Goal: Find contact information: Find contact information

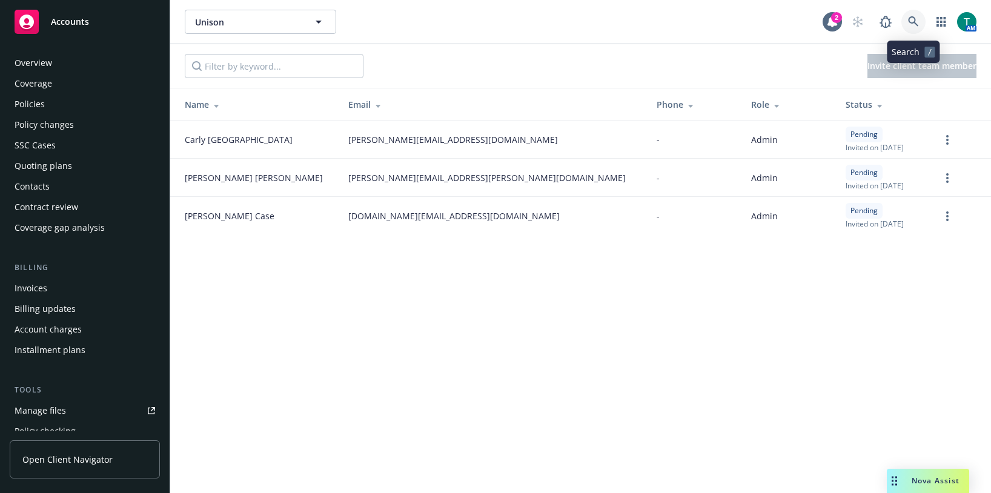
scroll to position [337, 0]
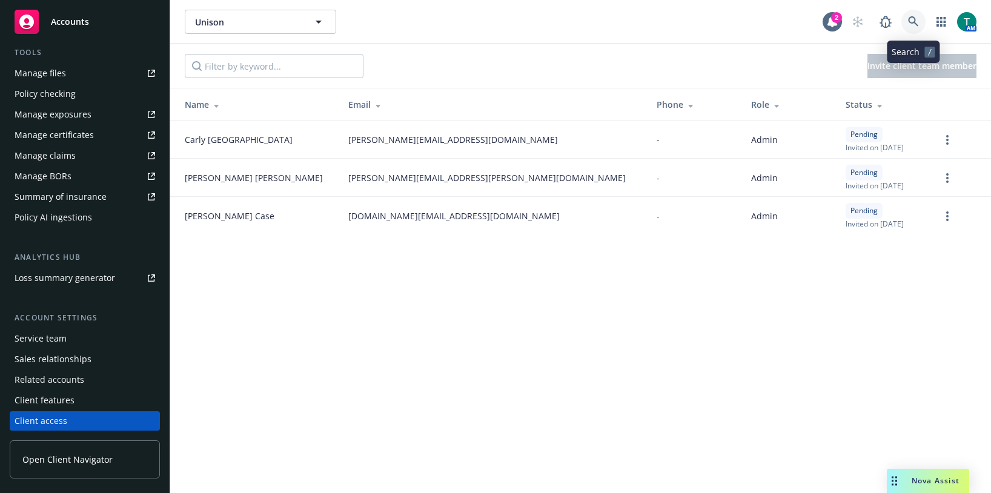
click at [921, 20] on link at bounding box center [913, 22] width 24 height 24
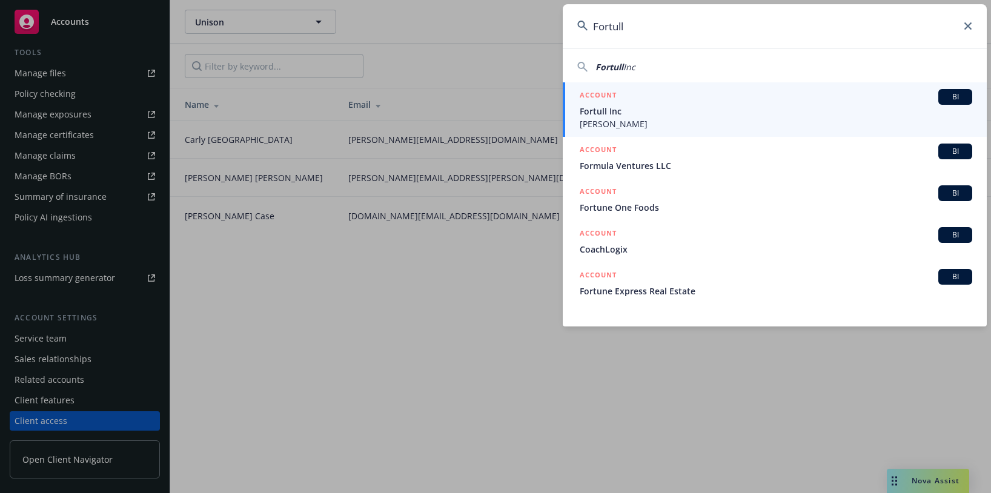
type input "Fortull"
click at [628, 124] on span "[PERSON_NAME]" at bounding box center [776, 124] width 393 height 13
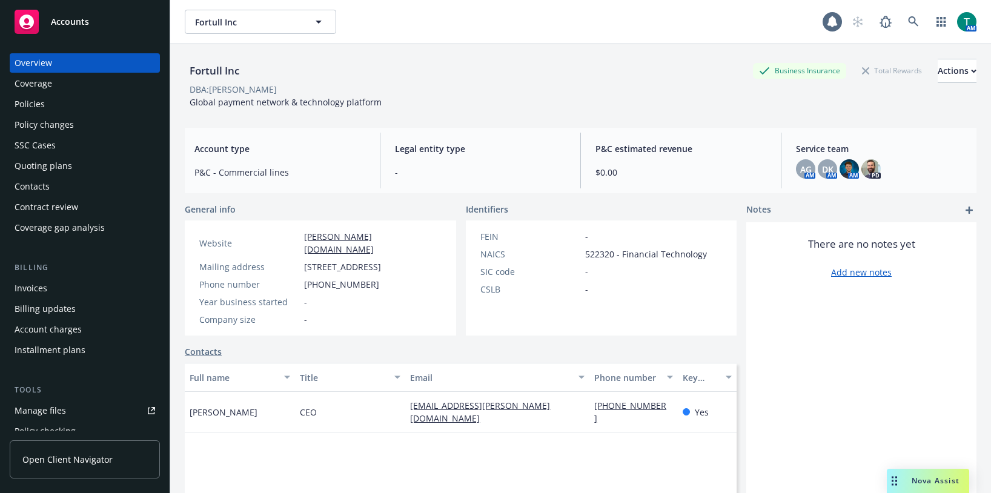
click at [72, 108] on div "Policies" at bounding box center [85, 103] width 141 height 19
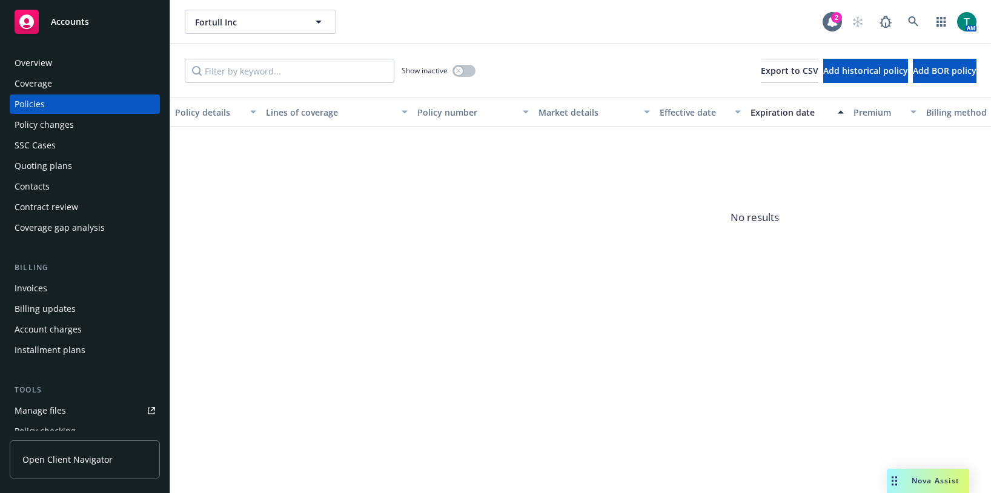
click at [39, 79] on div "Coverage" at bounding box center [34, 83] width 38 height 19
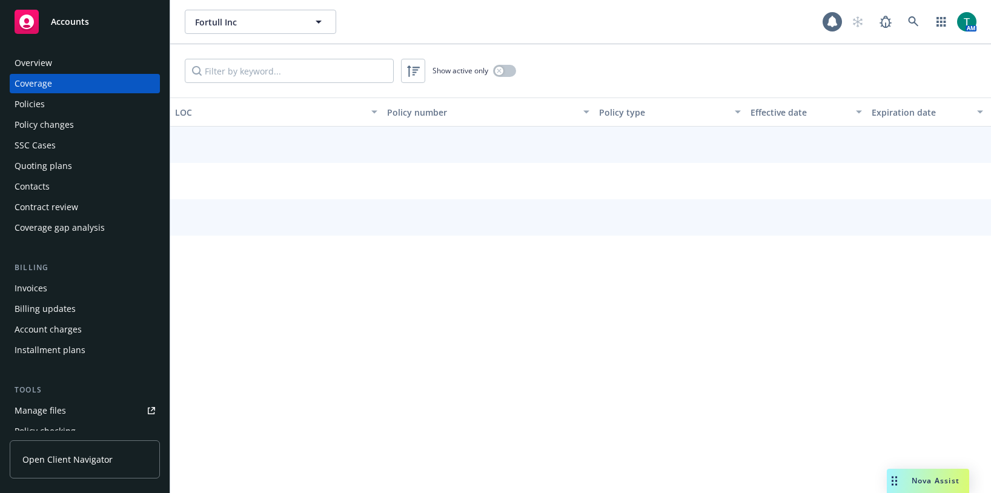
click at [39, 67] on div "Overview" at bounding box center [34, 62] width 38 height 19
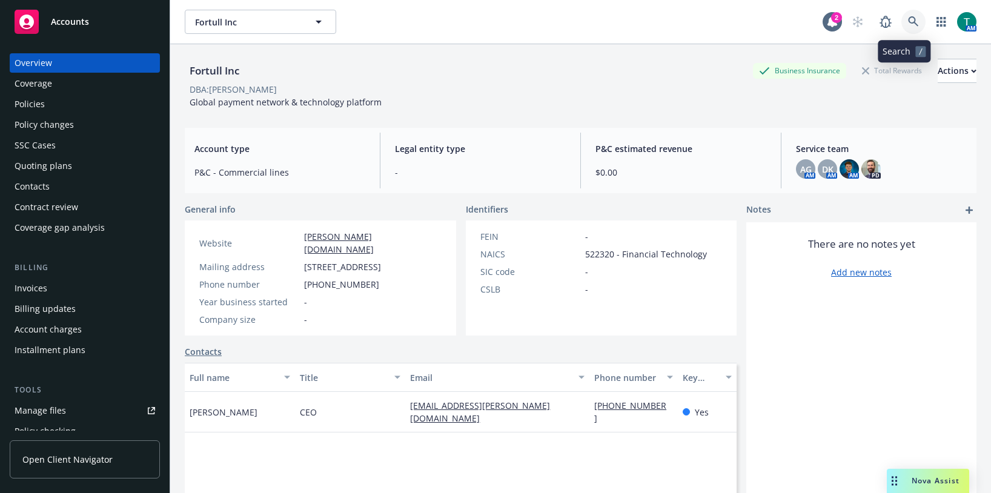
click at [908, 22] on icon at bounding box center [913, 21] width 11 height 11
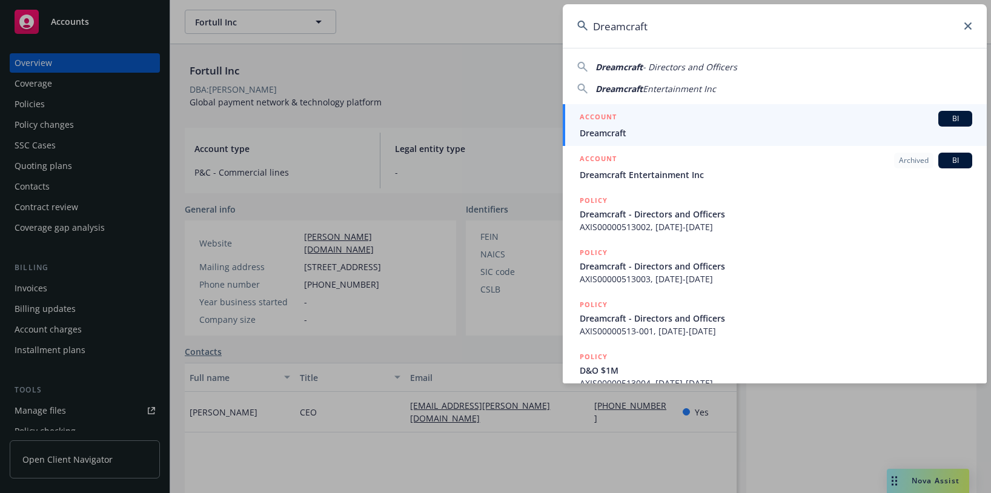
type input "Dreamcraft"
click at [943, 121] on span "BI" at bounding box center [955, 118] width 24 height 11
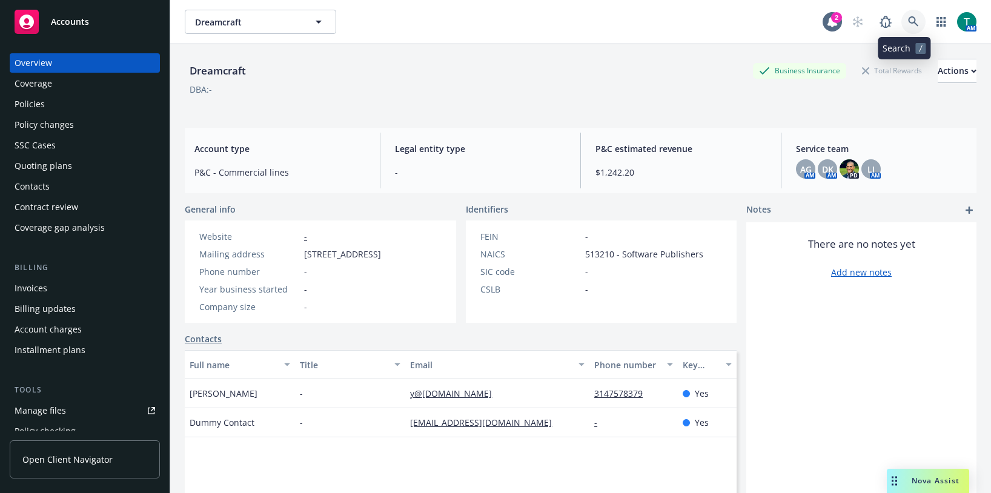
click at [908, 22] on icon at bounding box center [913, 21] width 10 height 10
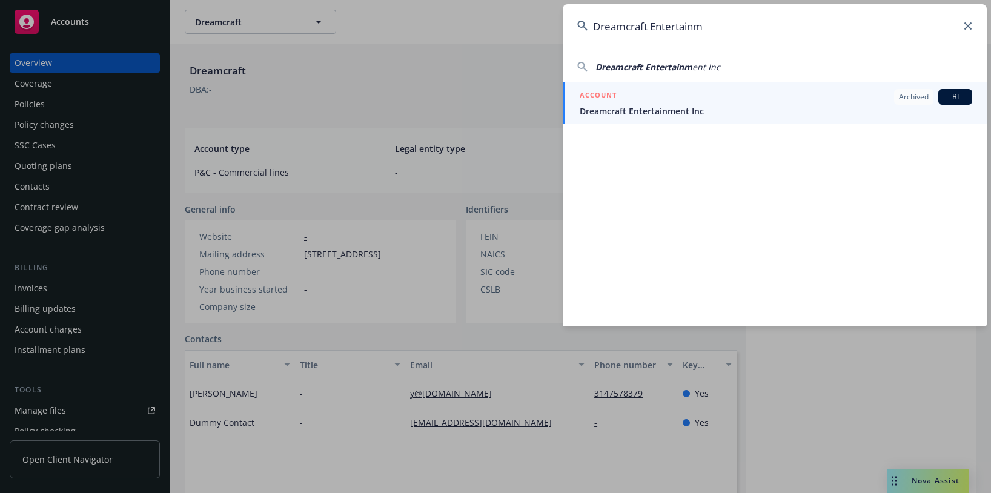
type input "Dreamcraft Entertainm"
click at [646, 124] on link "ACCOUNT Archived [DEMOGRAPHIC_DATA] Dreamcraft Entertainment Inc" at bounding box center [775, 103] width 424 height 42
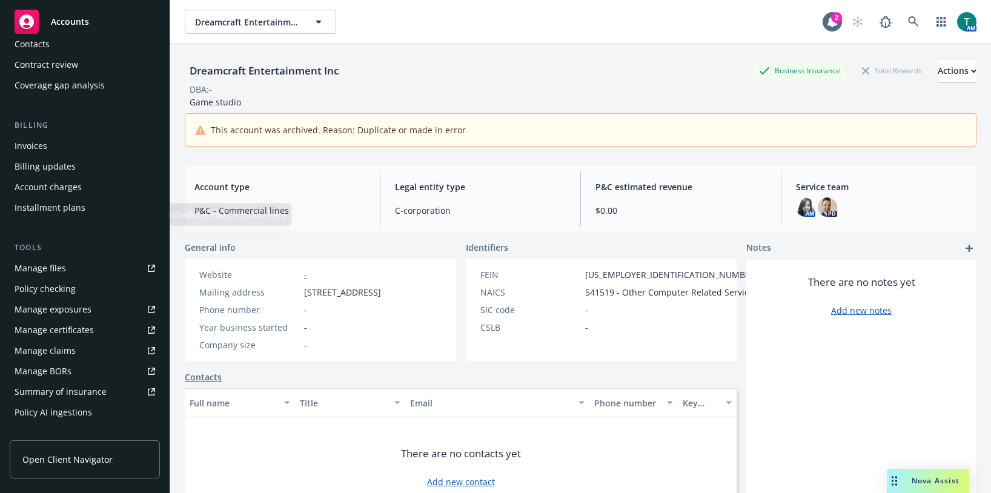
scroll to position [303, 0]
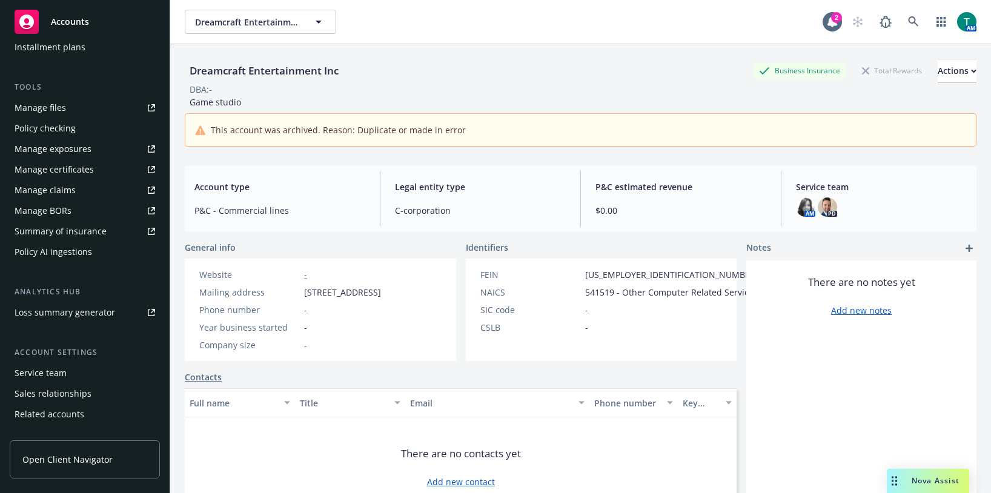
click at [50, 380] on div "Service team" at bounding box center [41, 372] width 52 height 19
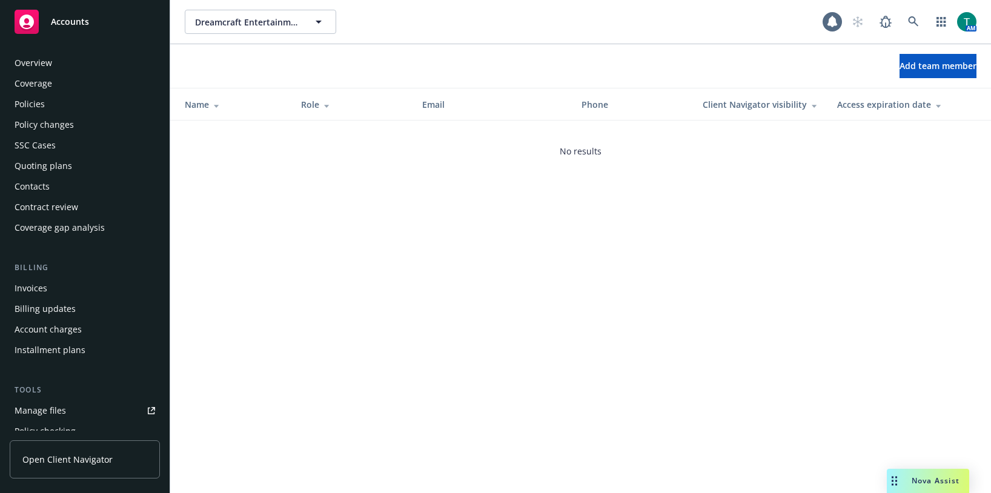
scroll to position [337, 0]
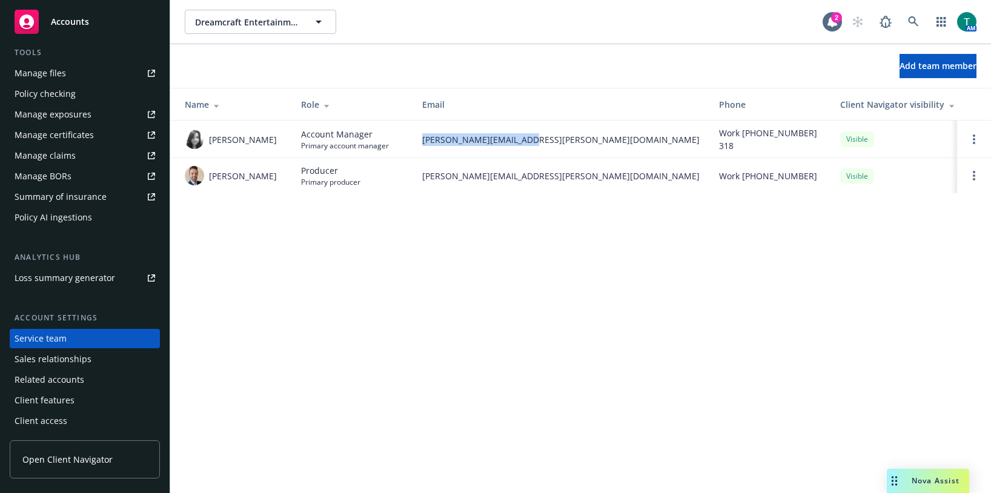
drag, startPoint x: 422, startPoint y: 139, endPoint x: 528, endPoint y: 137, distance: 106.0
click at [528, 137] on span "[PERSON_NAME][EMAIL_ADDRESS][PERSON_NAME][DOMAIN_NAME]" at bounding box center [560, 139] width 277 height 13
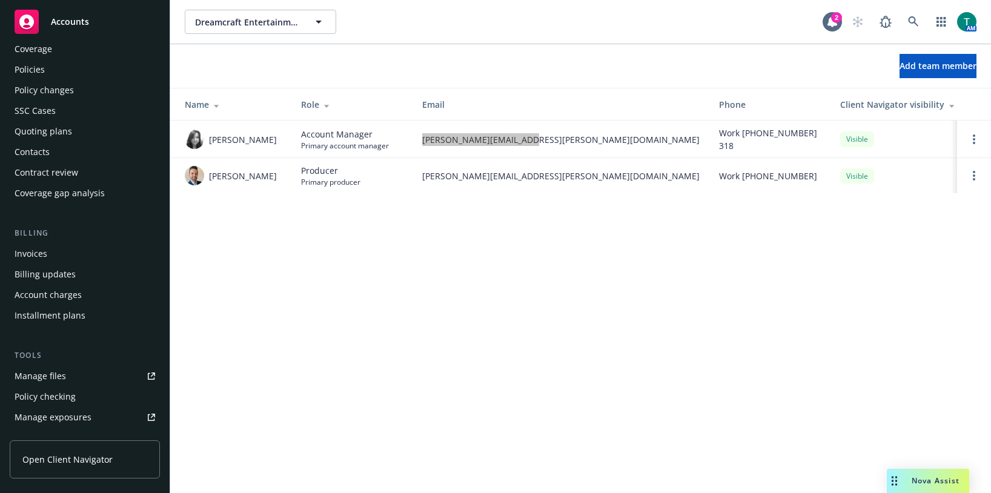
scroll to position [0, 0]
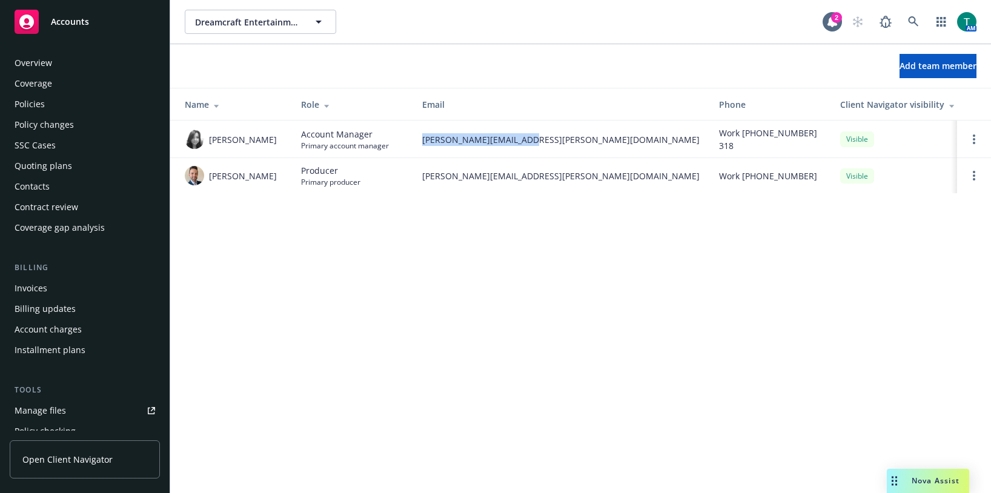
click at [58, 111] on div "Policies" at bounding box center [85, 103] width 141 height 19
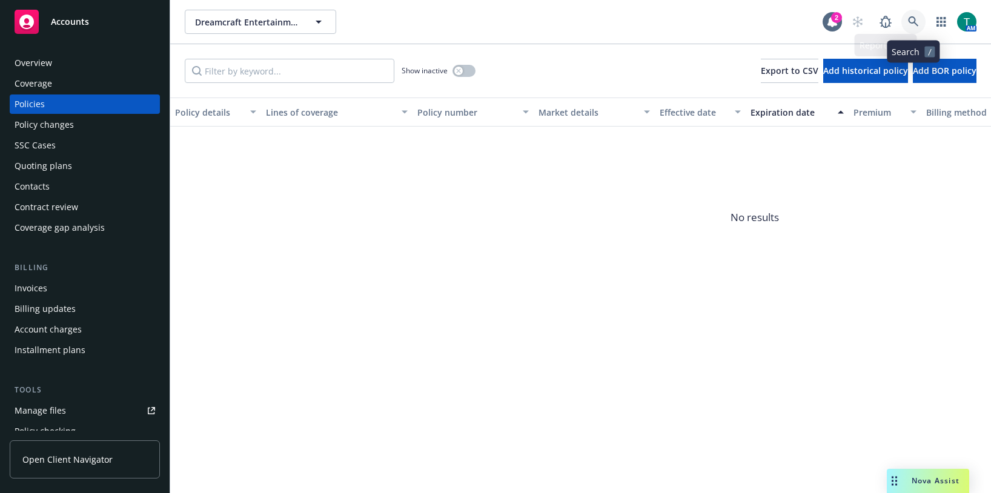
click at [918, 19] on icon at bounding box center [913, 21] width 11 height 11
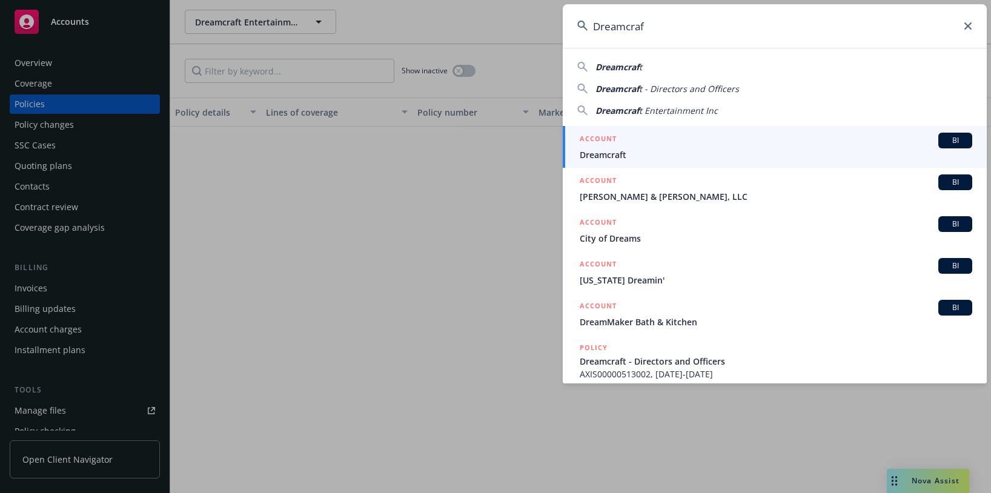
type input "Dreamcraft"
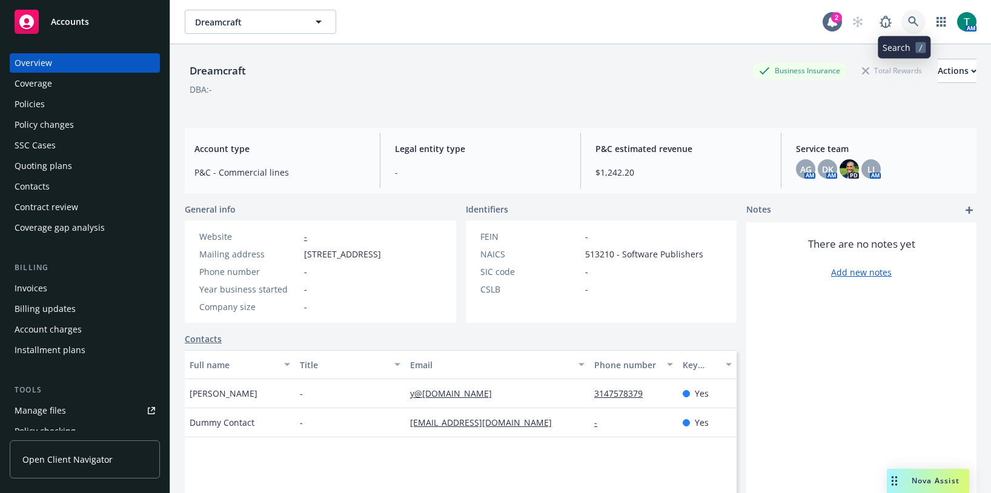
click at [901, 15] on link at bounding box center [913, 22] width 24 height 24
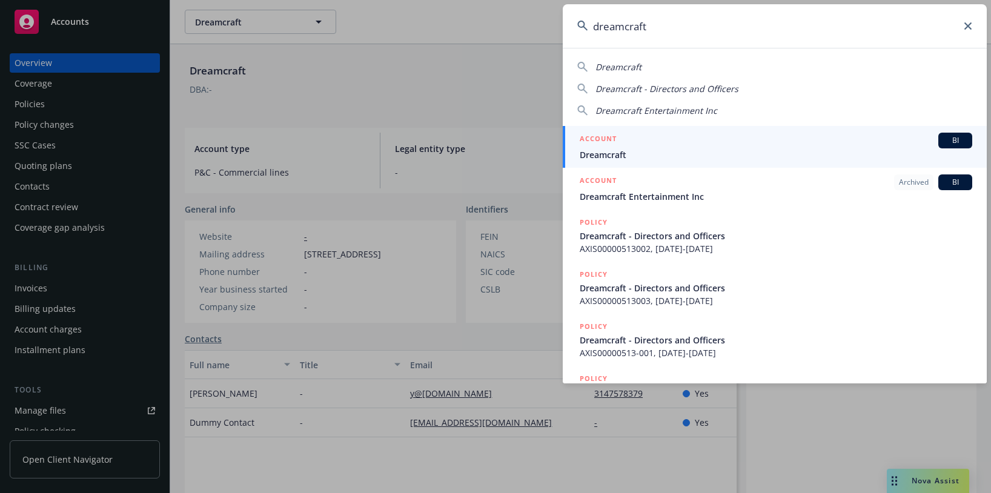
type input "dreamcraft"
click at [956, 144] on span "BI" at bounding box center [955, 140] width 24 height 11
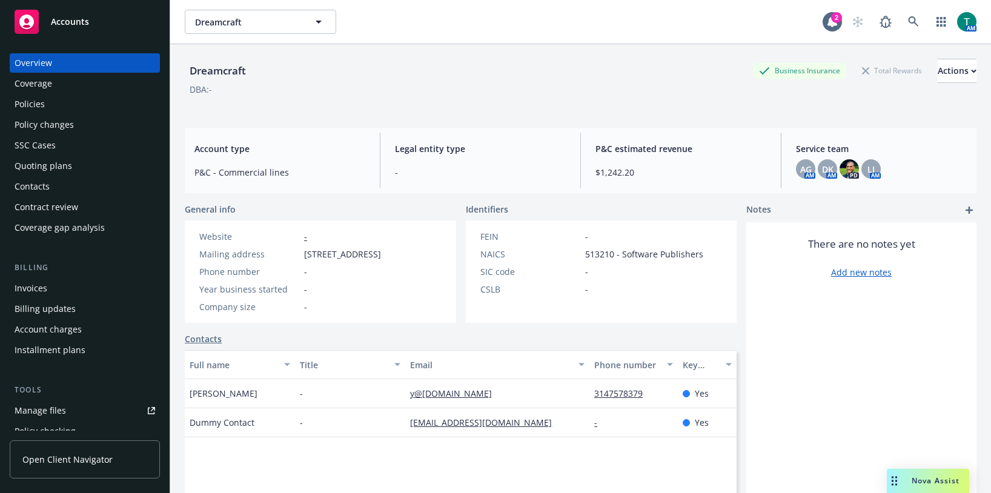
click at [53, 104] on div "Policies" at bounding box center [85, 103] width 141 height 19
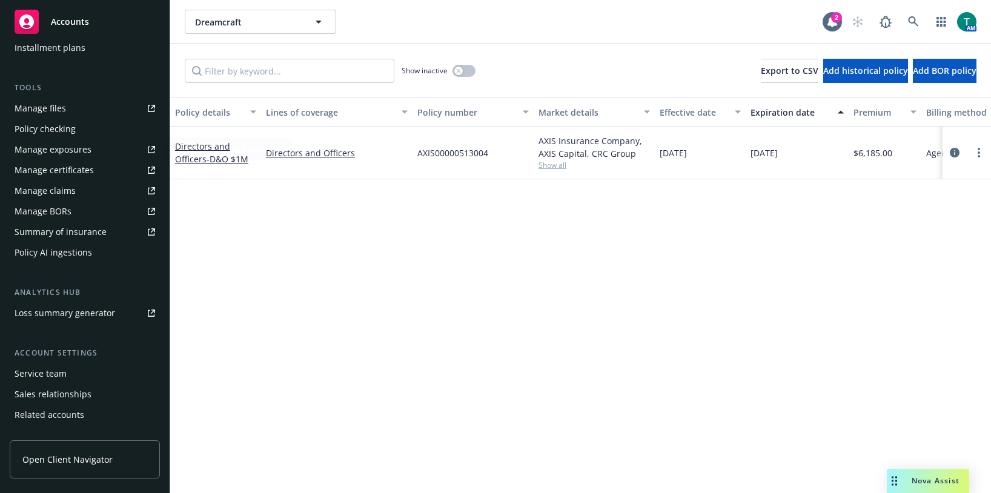
scroll to position [303, 0]
click at [57, 372] on div "Service team" at bounding box center [41, 372] width 52 height 19
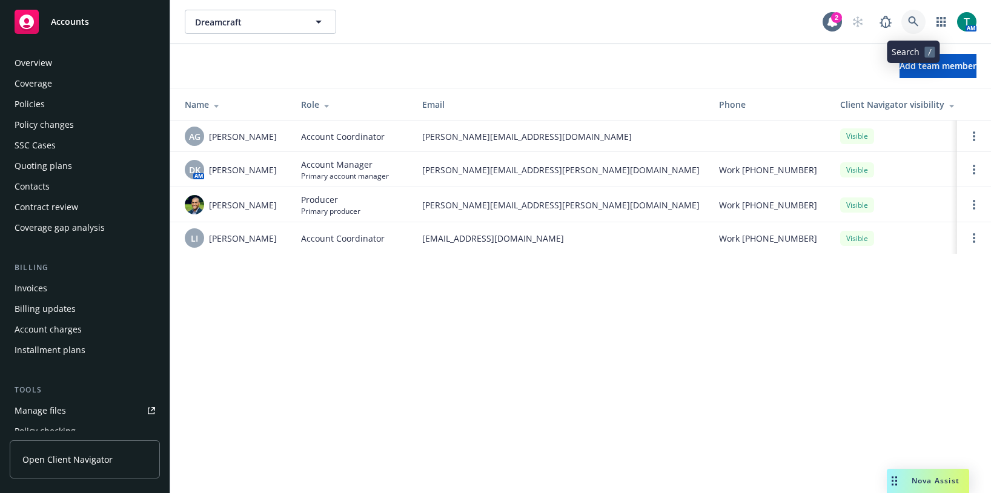
click at [915, 22] on icon at bounding box center [913, 21] width 11 height 11
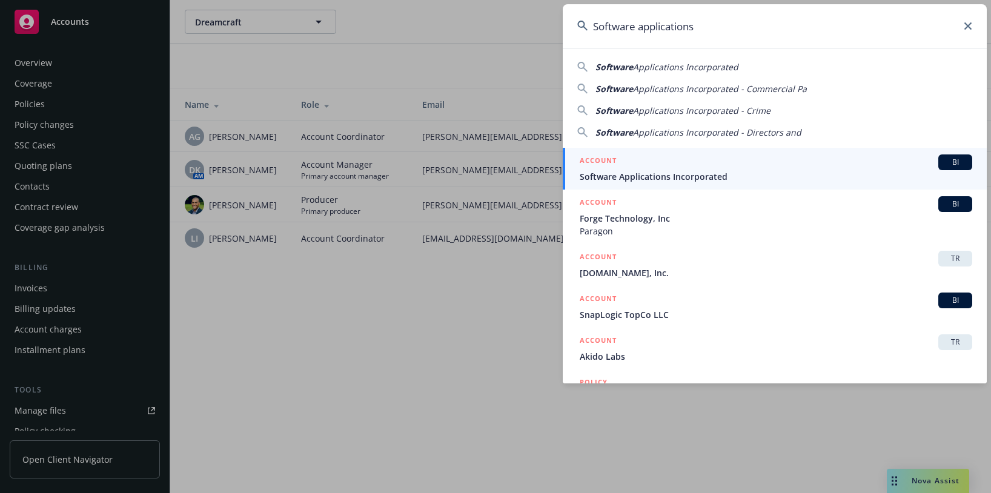
type input "Software applications"
click at [943, 162] on span "BI" at bounding box center [955, 162] width 24 height 11
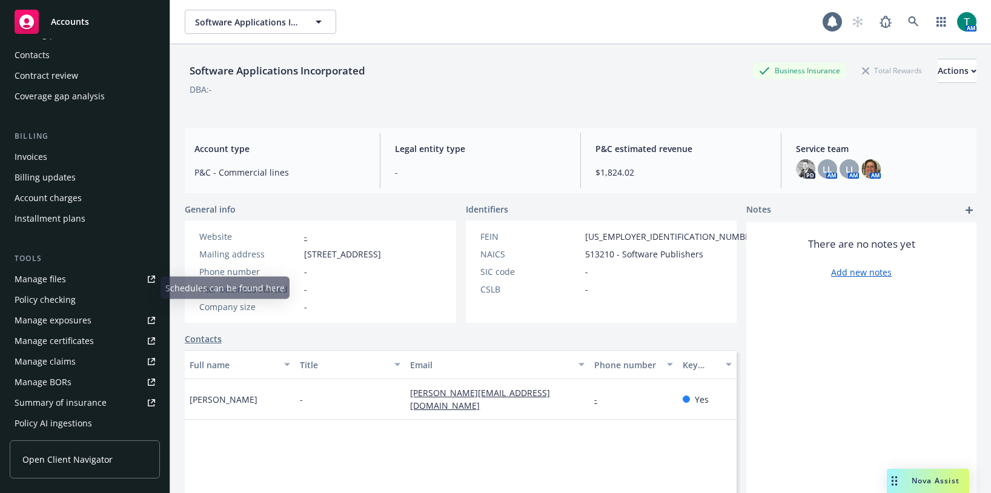
scroll to position [337, 0]
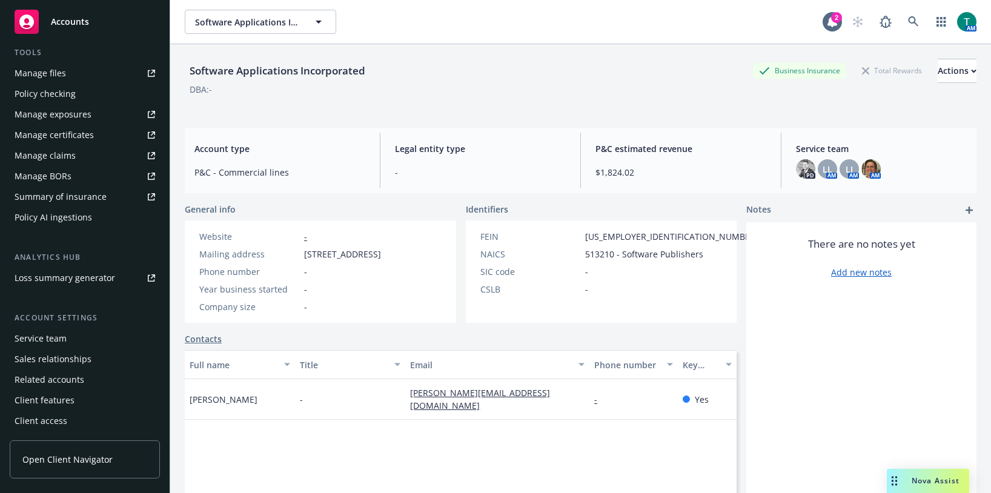
click at [62, 340] on div "Service team" at bounding box center [41, 338] width 52 height 19
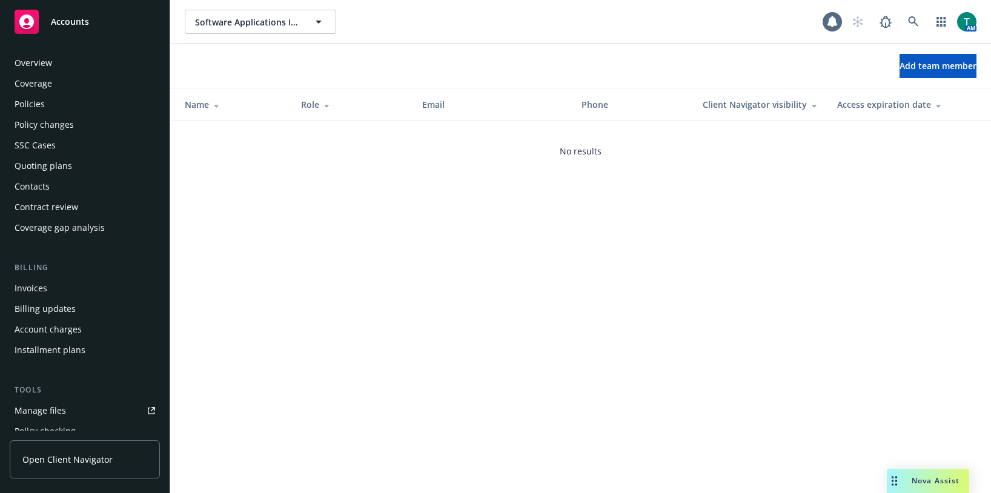
scroll to position [337, 0]
